Goal: Task Accomplishment & Management: Manage account settings

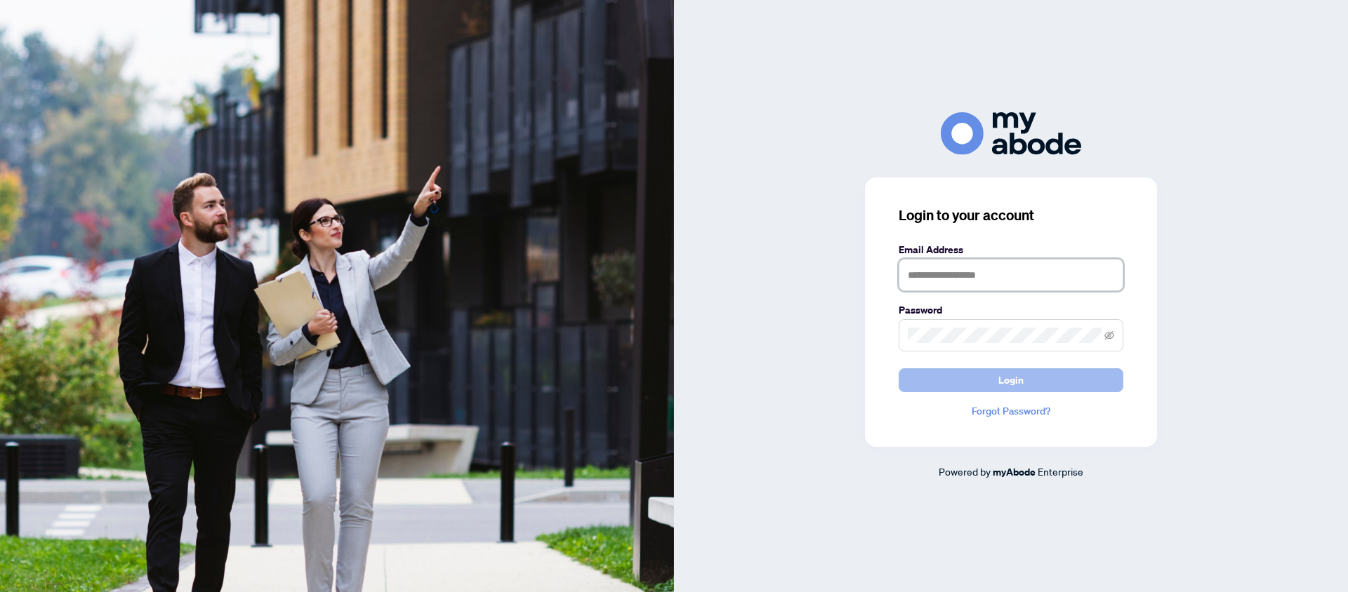
type input "**********"
click at [955, 378] on button "Login" at bounding box center [1010, 381] width 225 height 24
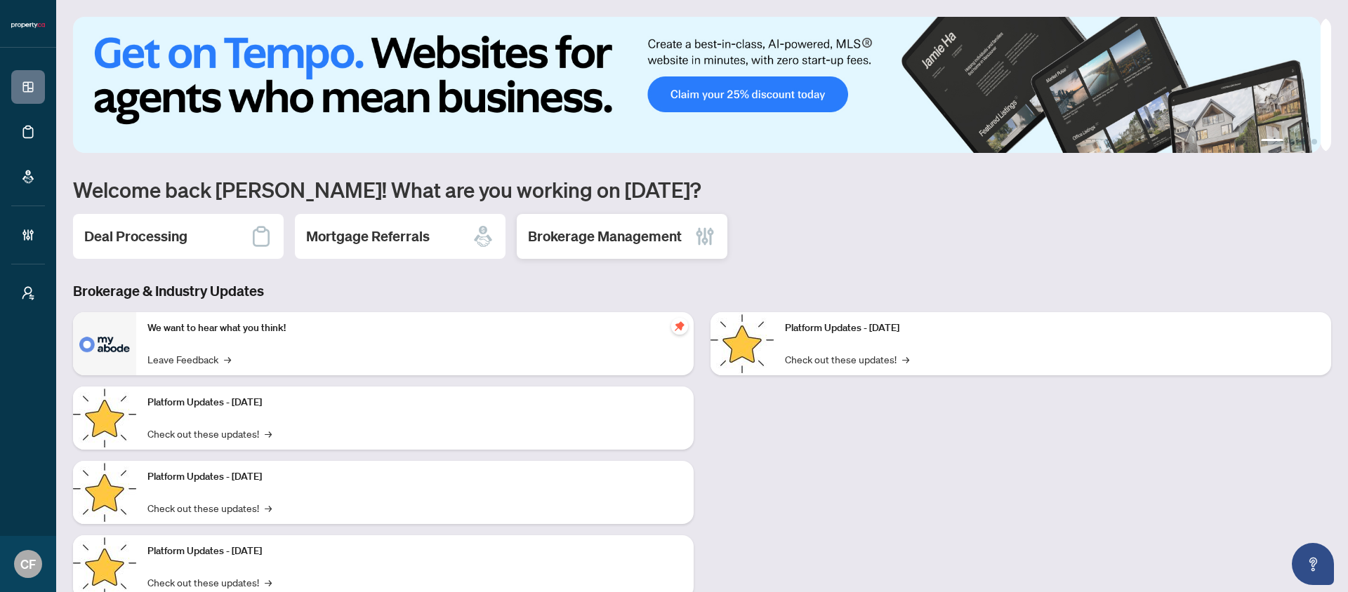
click at [658, 251] on div "Brokerage Management" at bounding box center [622, 236] width 211 height 45
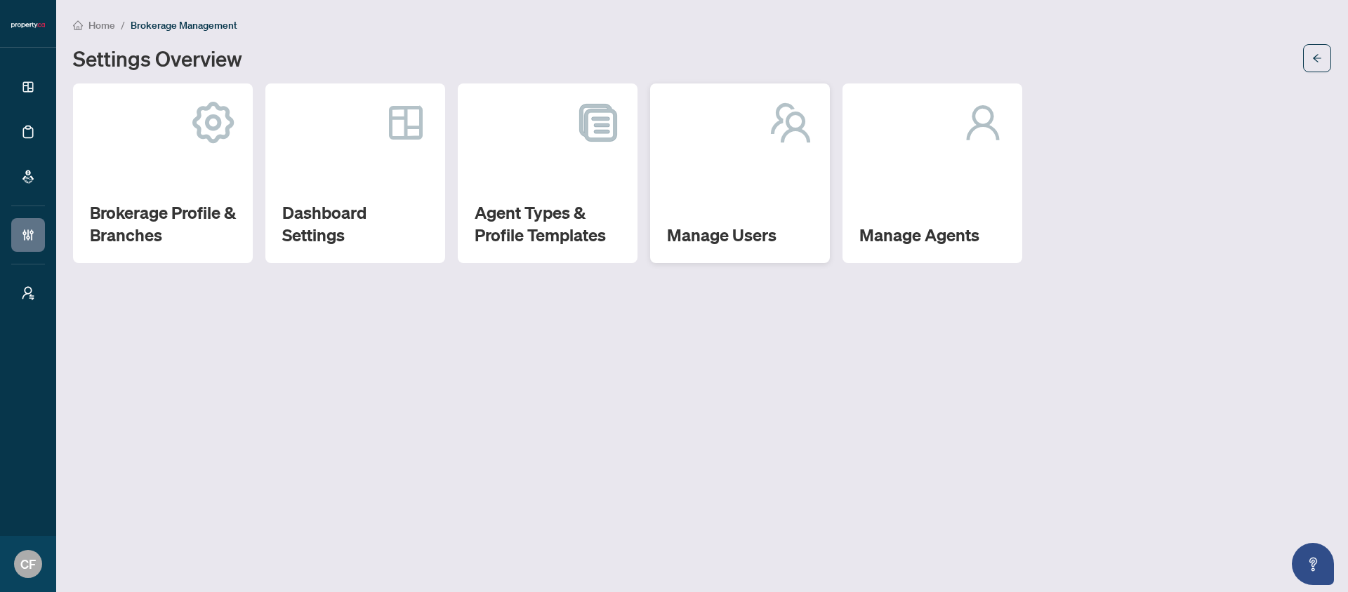
click at [829, 209] on div "Manage Users" at bounding box center [740, 174] width 180 height 180
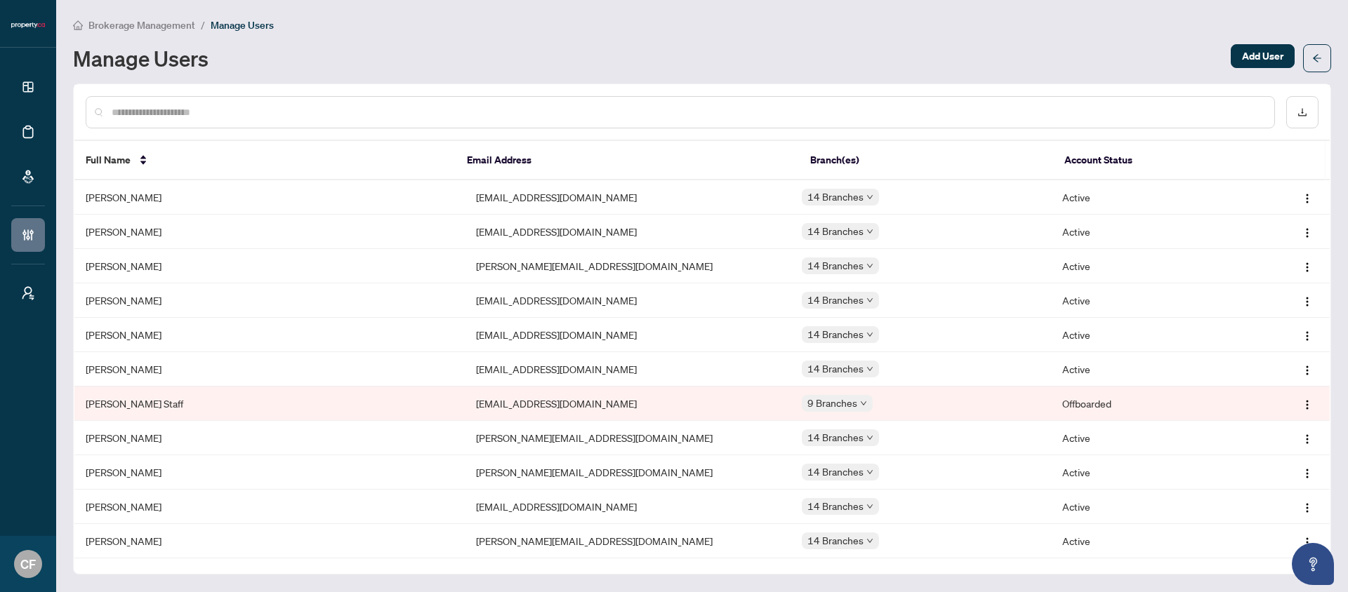
click at [175, 24] on span "Brokerage Management" at bounding box center [141, 25] width 107 height 13
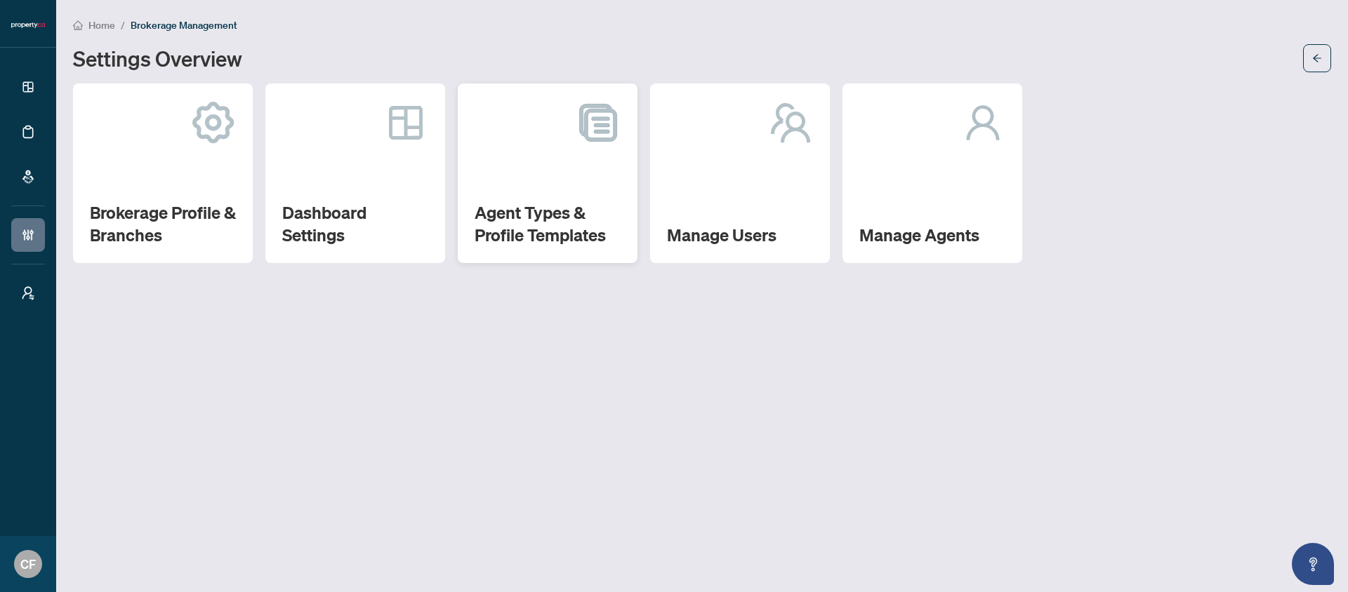
click at [564, 249] on div "Agent Types & Profile Templates" at bounding box center [548, 174] width 180 height 180
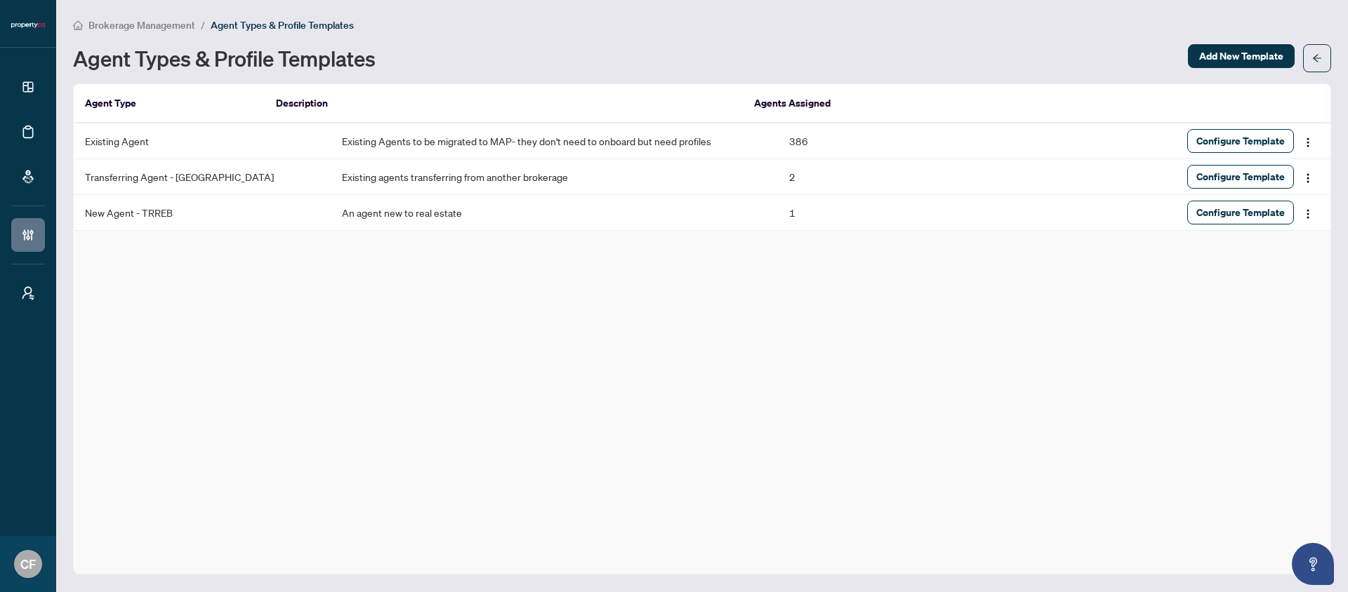
click at [158, 27] on span "Brokerage Management" at bounding box center [141, 25] width 107 height 13
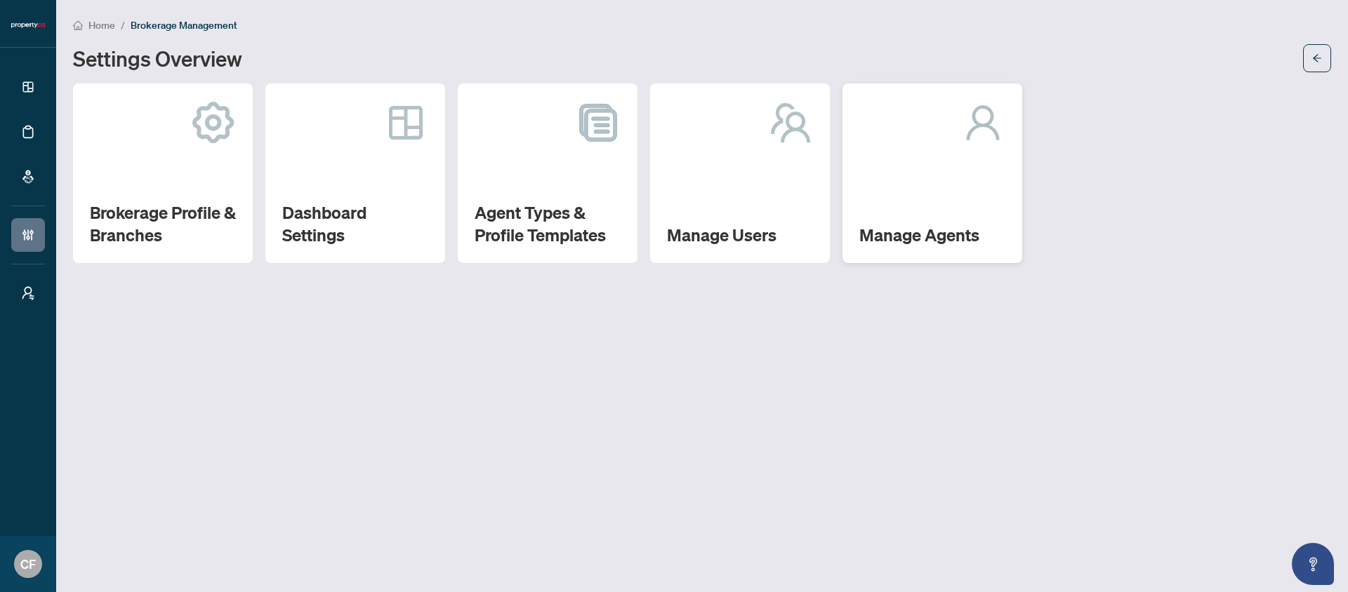
click at [912, 165] on div "Manage Agents" at bounding box center [932, 174] width 180 height 180
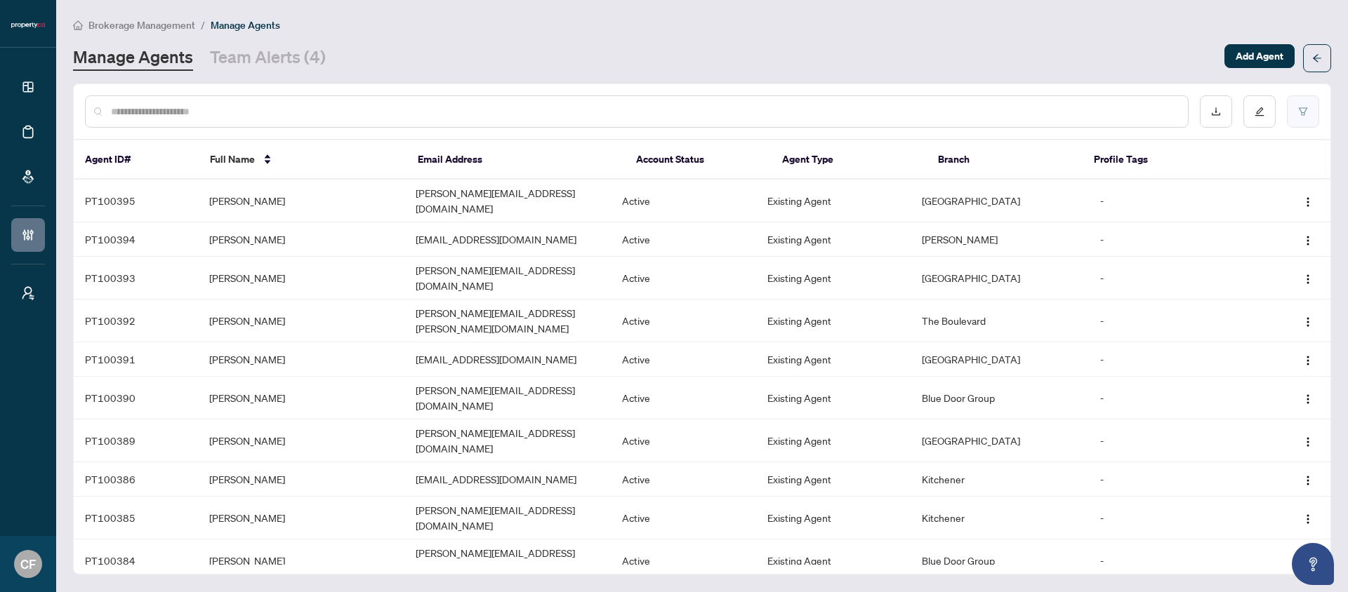
click at [1310, 108] on button "button" at bounding box center [1303, 111] width 32 height 32
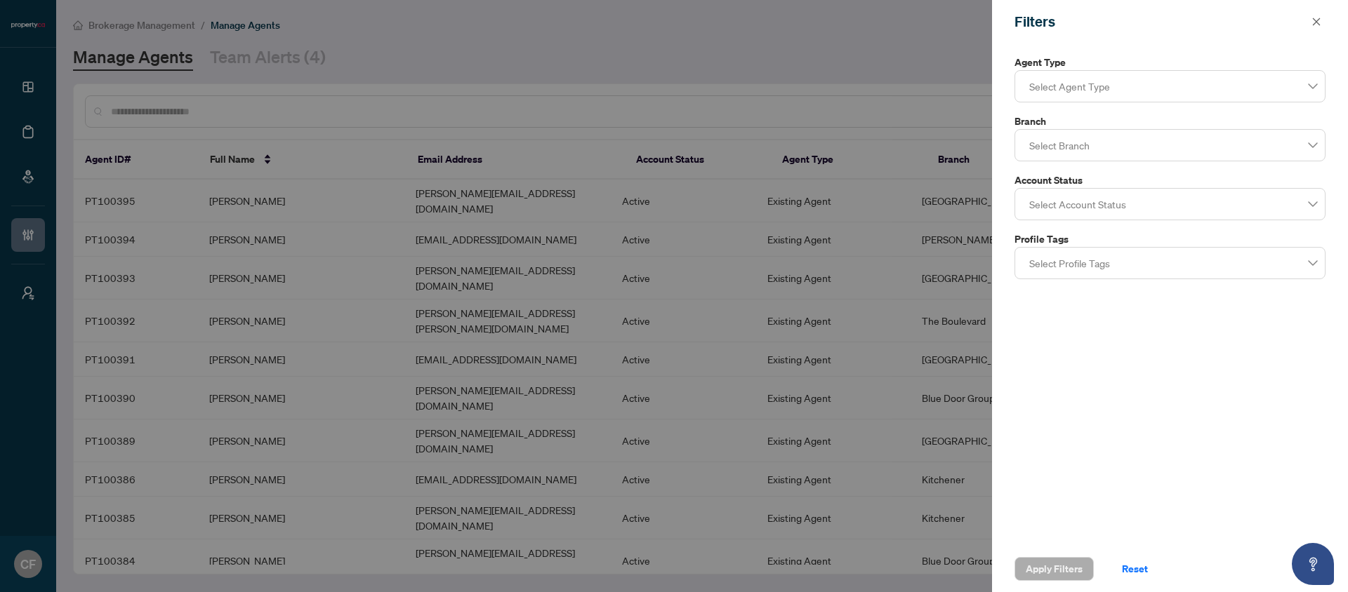
click at [1081, 77] on div at bounding box center [1169, 86] width 293 height 25
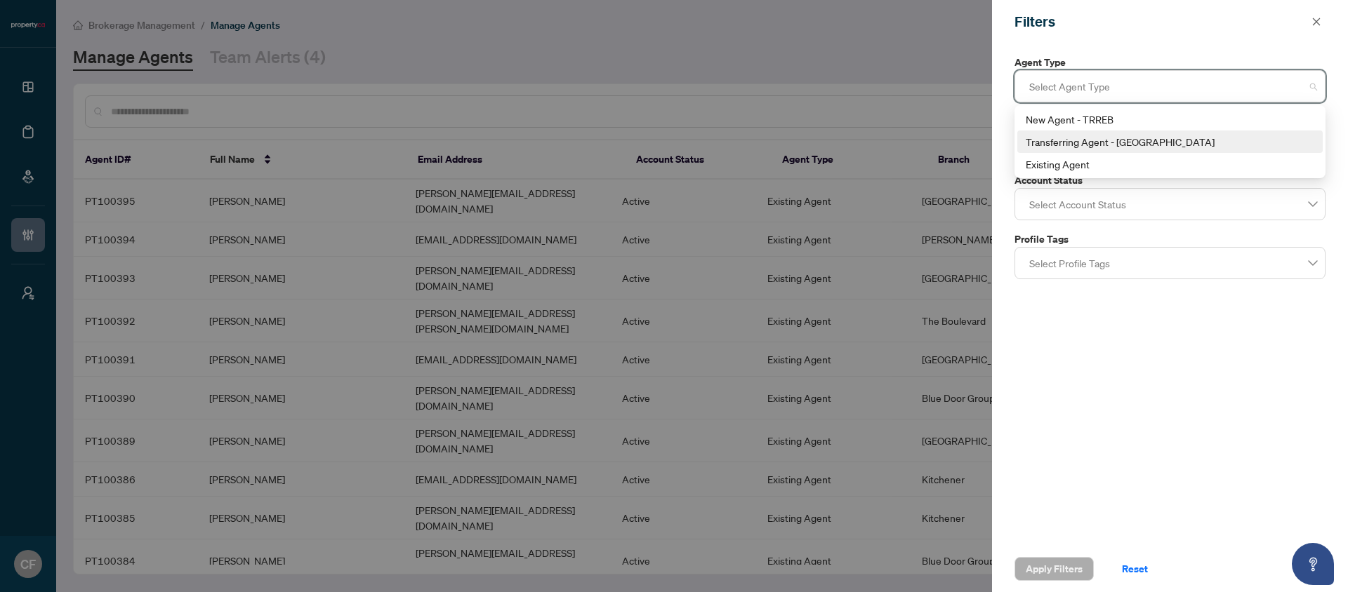
click at [1098, 145] on div "Transferring Agent - [GEOGRAPHIC_DATA]" at bounding box center [1170, 141] width 289 height 15
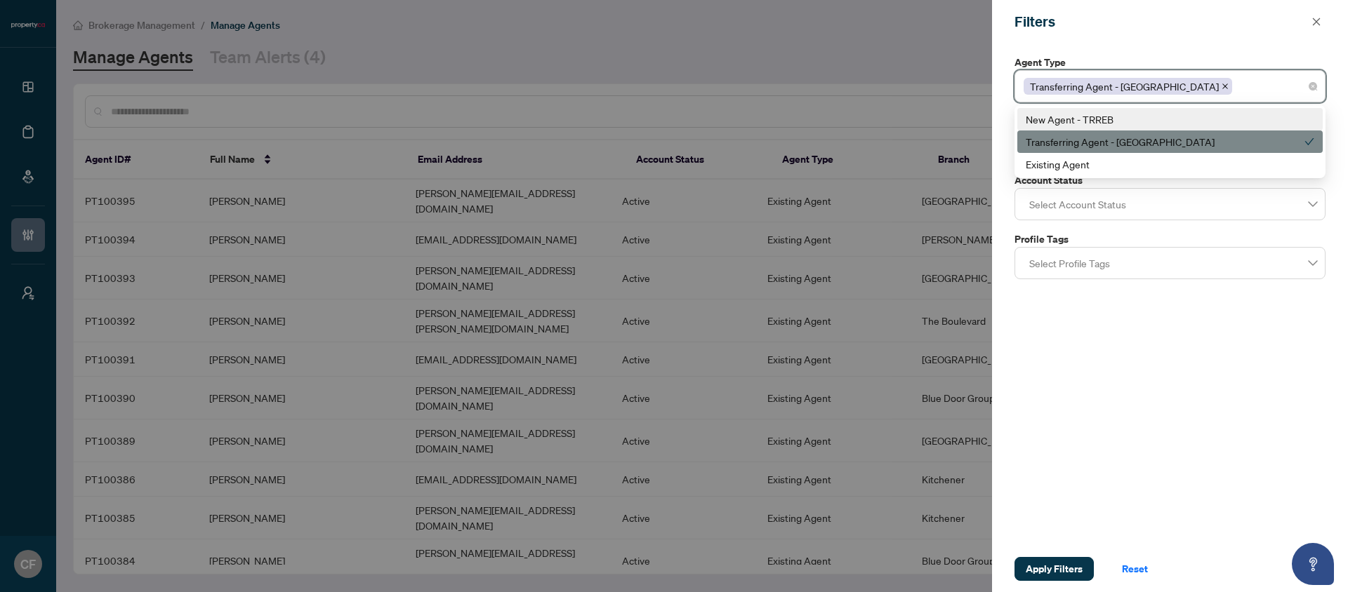
click at [1099, 123] on div "New Agent - TRREB" at bounding box center [1170, 119] width 289 height 15
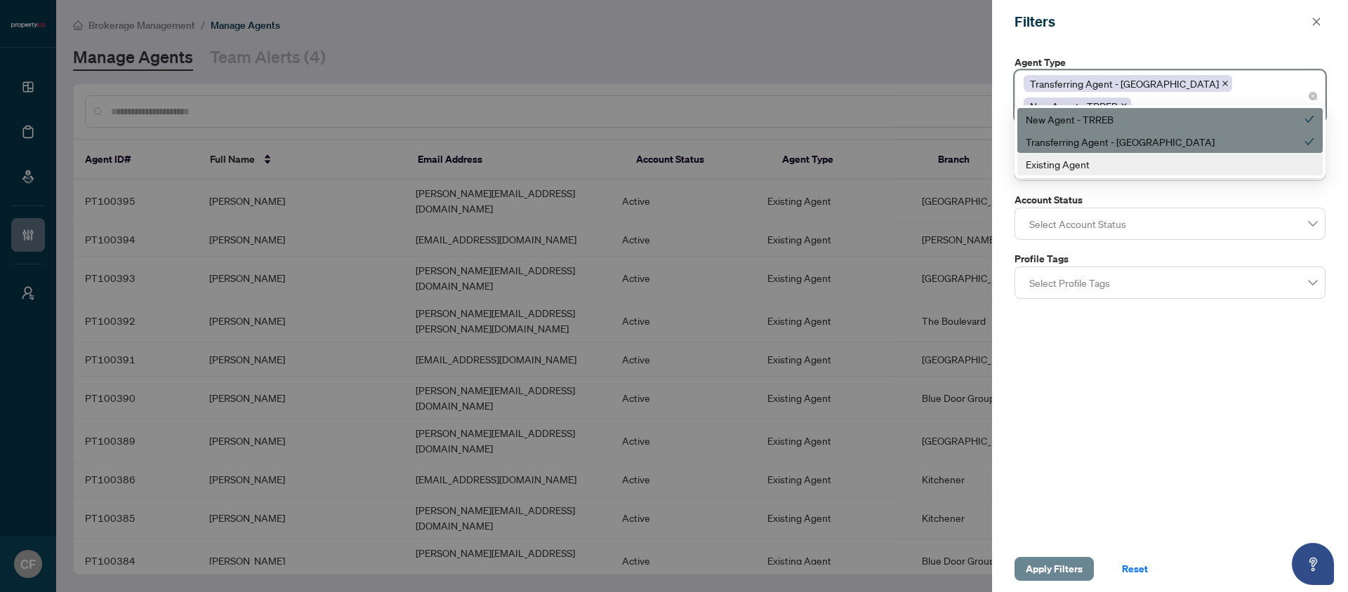
click at [1077, 569] on span "Apply Filters" at bounding box center [1054, 569] width 57 height 22
